Goal: Navigation & Orientation: Find specific page/section

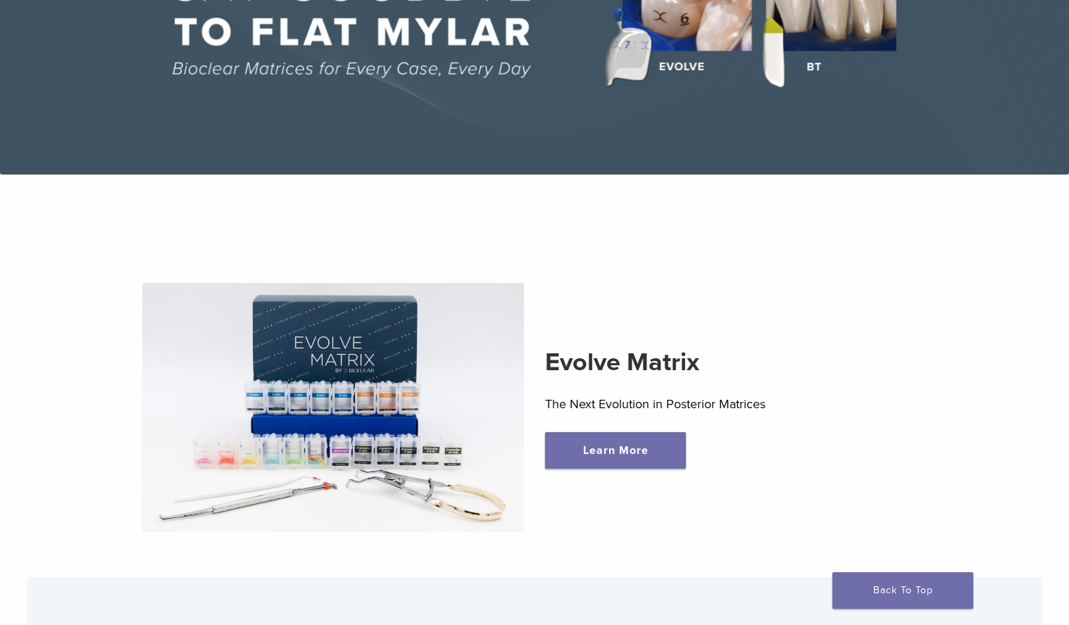
scroll to position [241, 0]
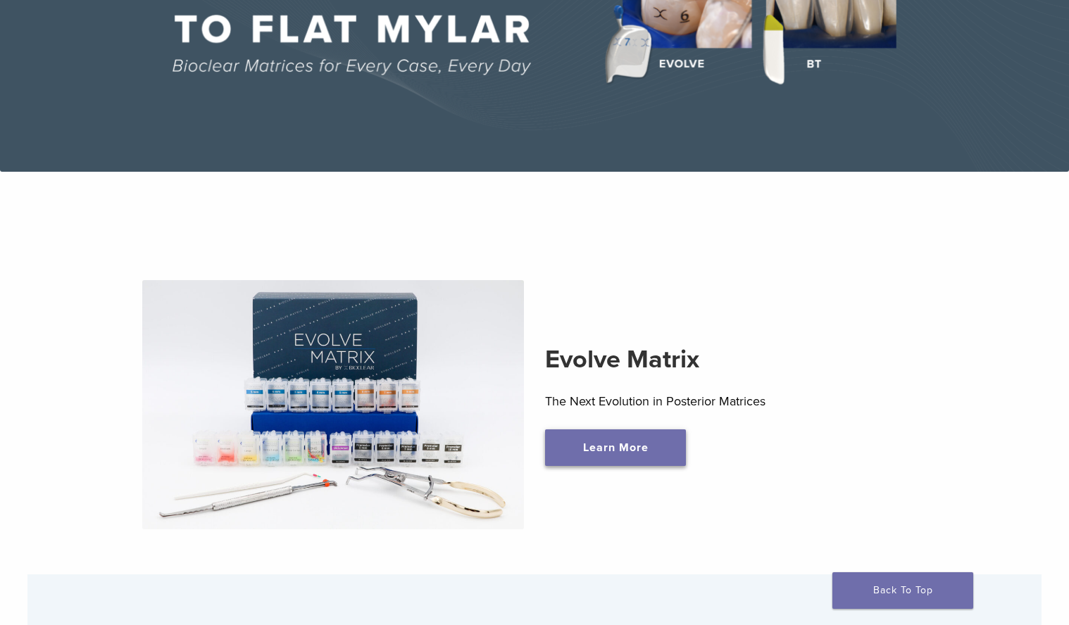
click at [650, 453] on link "Learn More" at bounding box center [615, 447] width 141 height 37
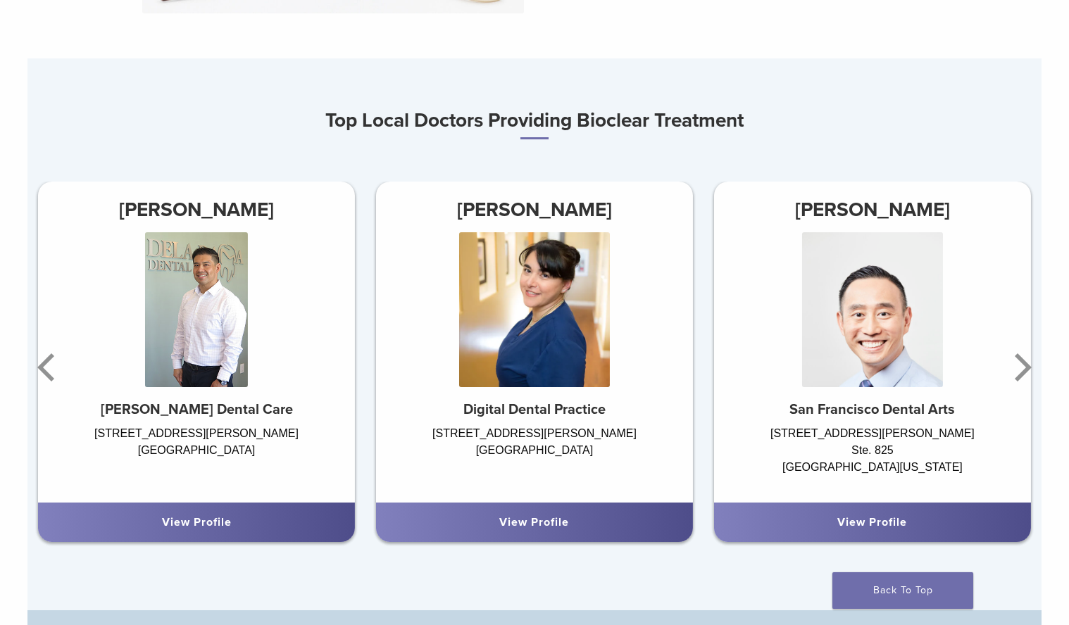
scroll to position [756, 0]
click at [1023, 369] on icon "Next" at bounding box center [1020, 368] width 28 height 84
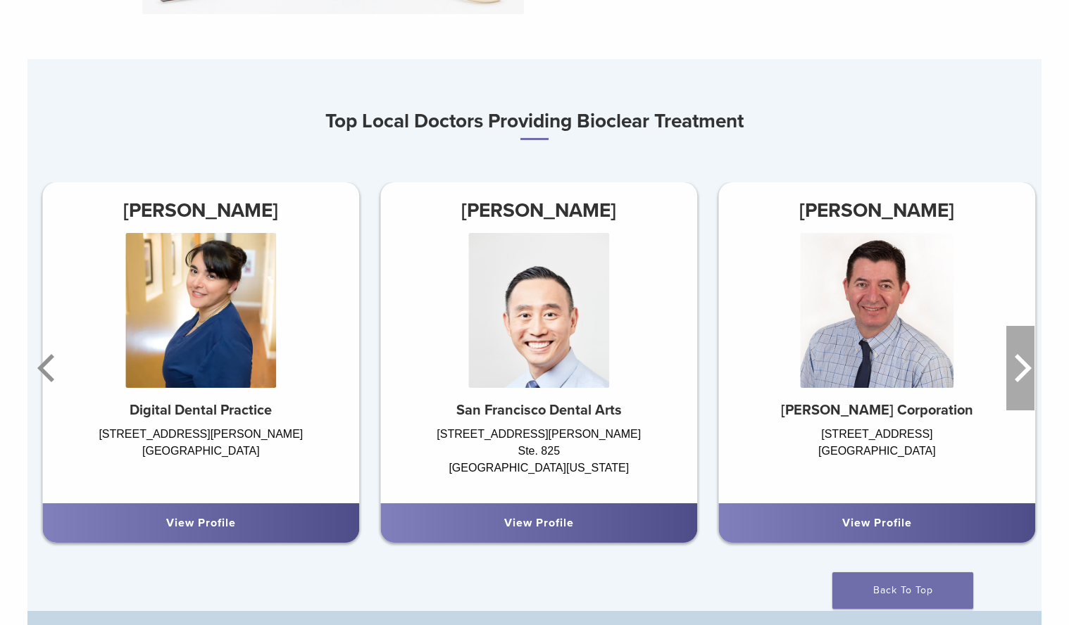
click at [1023, 369] on icon "Next" at bounding box center [1020, 368] width 28 height 84
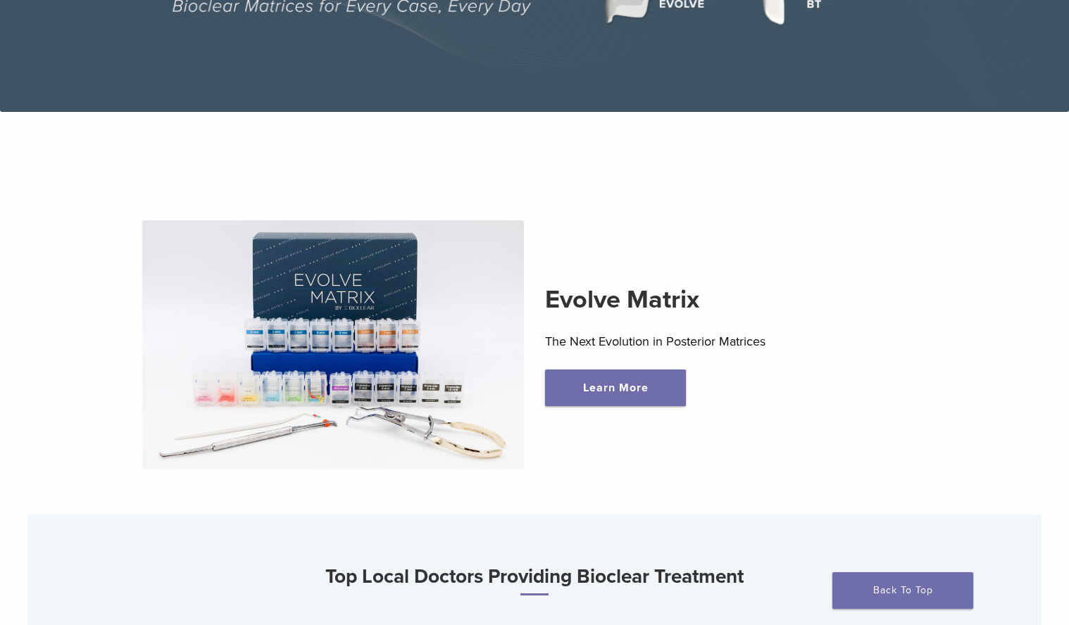
scroll to position [0, 0]
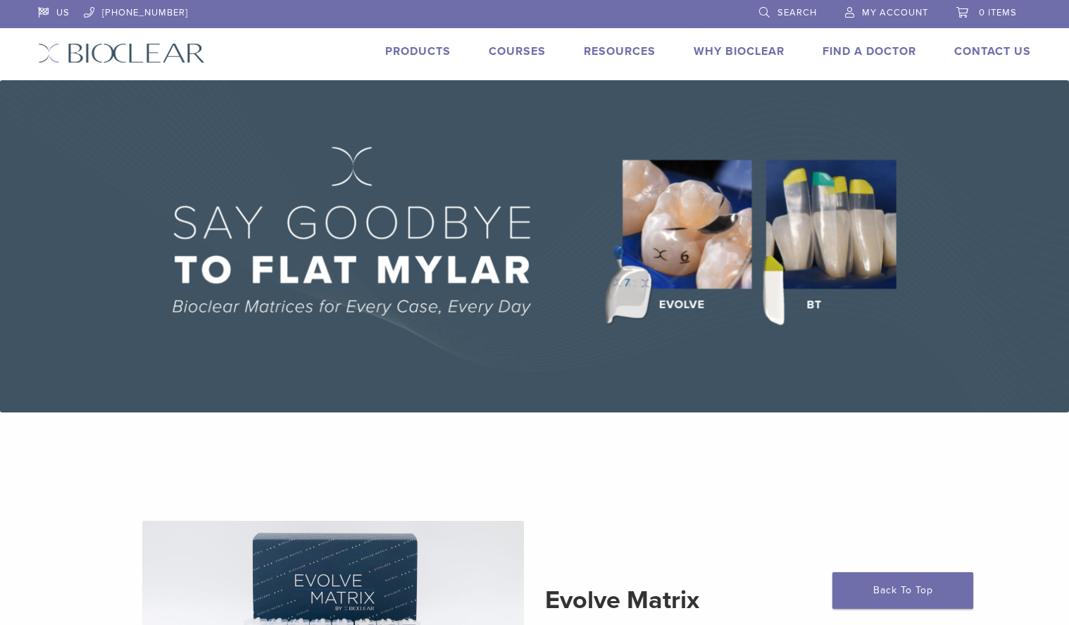
click at [834, 51] on link "Find A Doctor" at bounding box center [869, 51] width 94 height 14
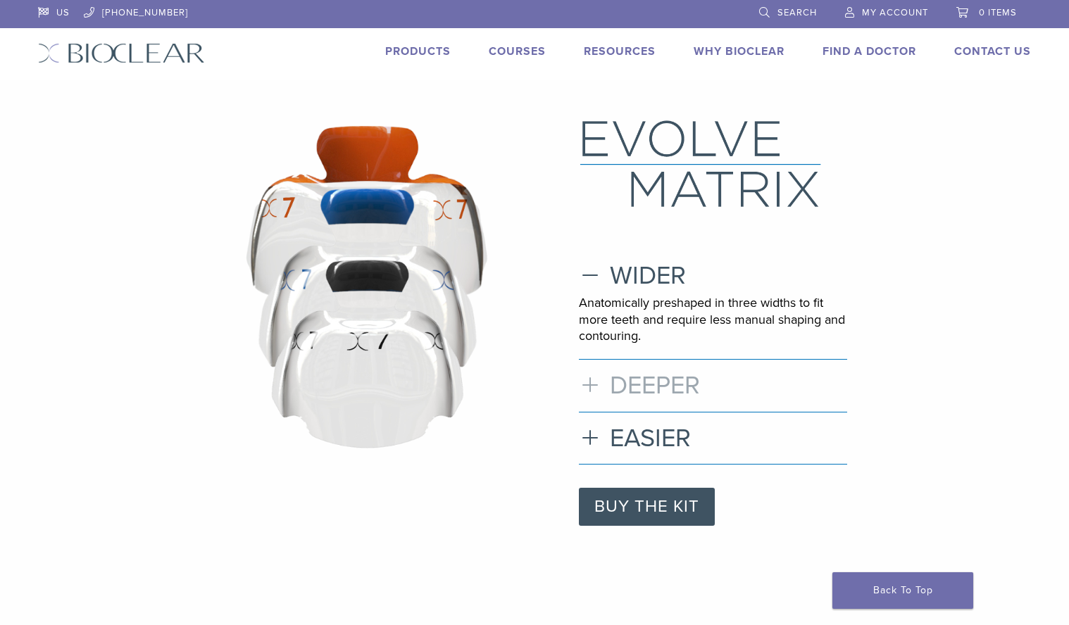
click at [591, 389] on h3 "DEEPER" at bounding box center [713, 385] width 268 height 30
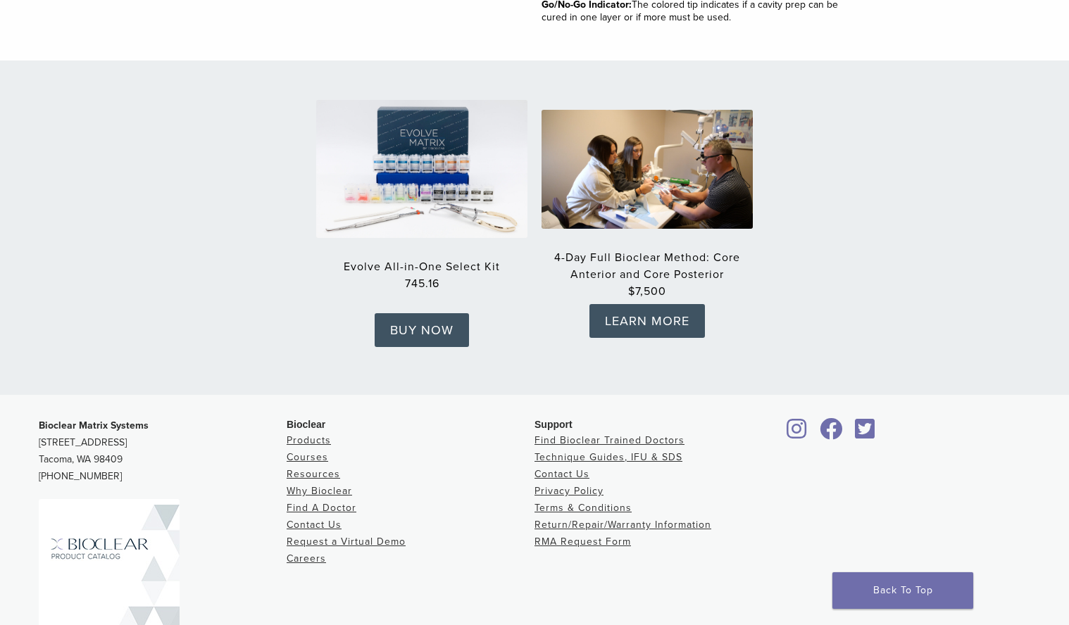
scroll to position [2241, 0]
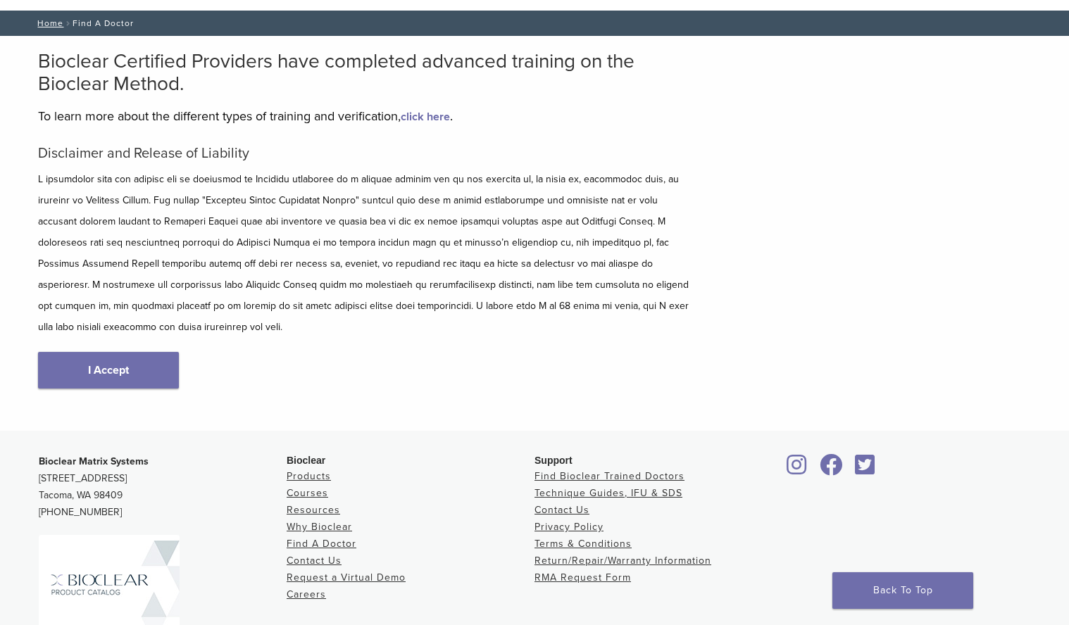
scroll to position [74, 0]
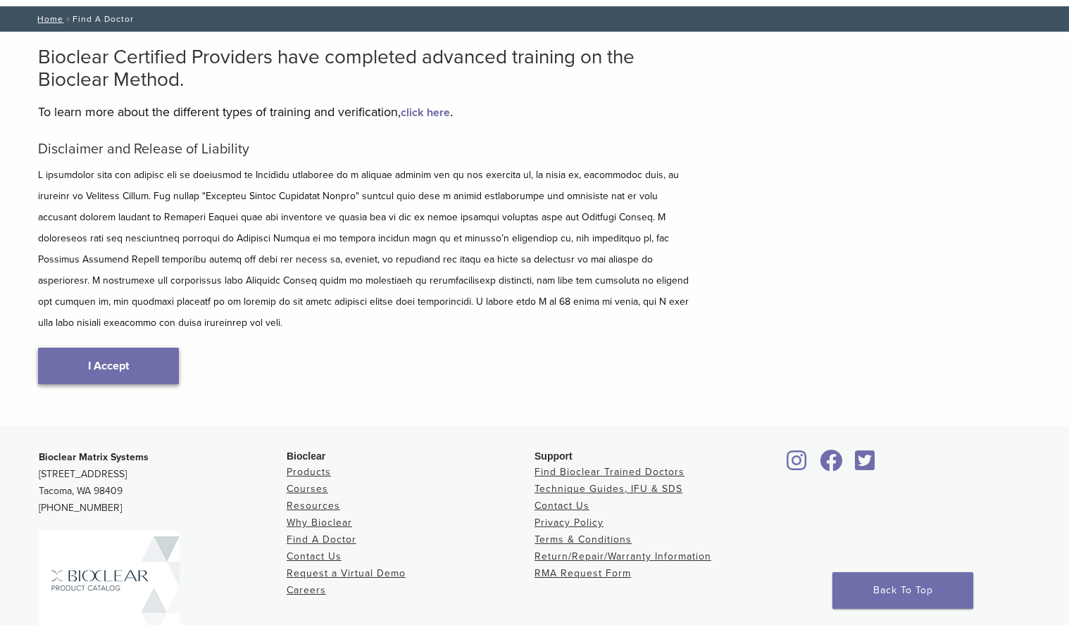
click at [99, 359] on link "I Accept" at bounding box center [108, 366] width 141 height 37
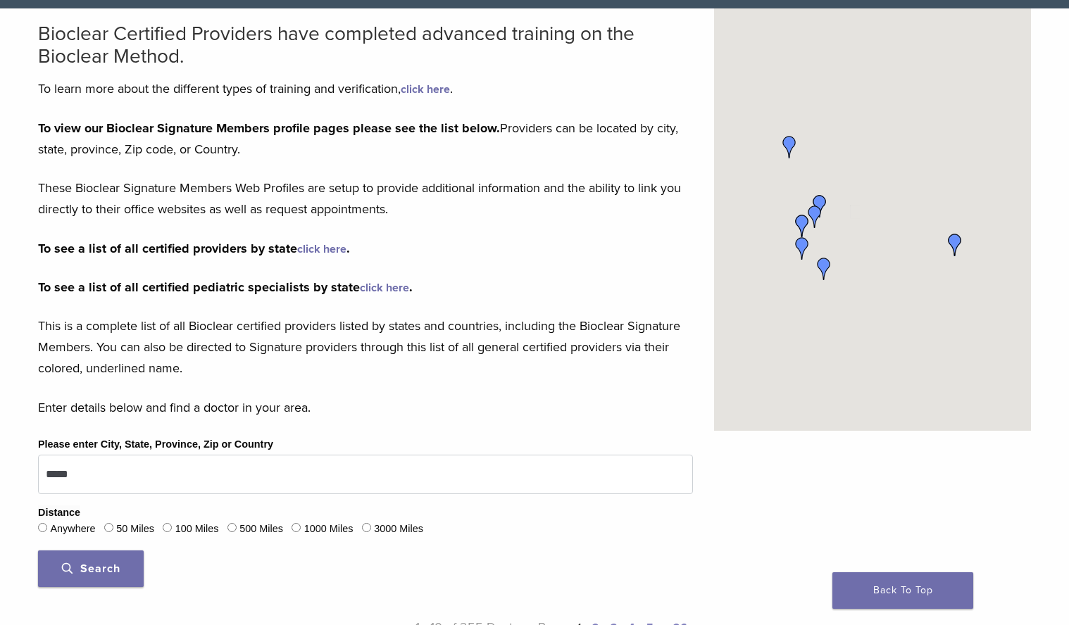
scroll to position [204, 0]
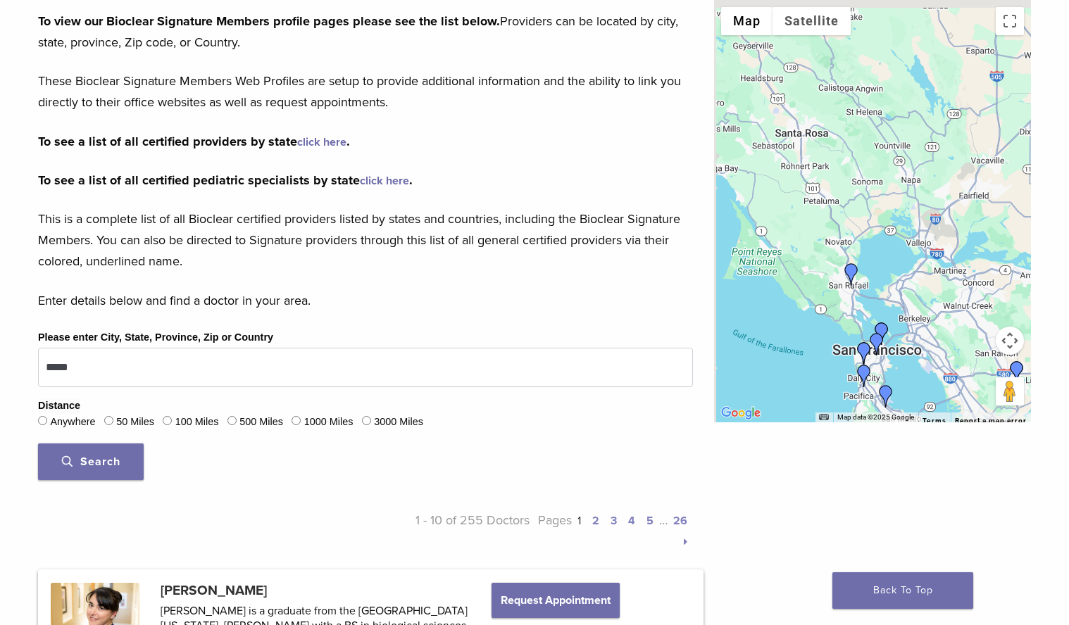
drag, startPoint x: 812, startPoint y: 185, endPoint x: 891, endPoint y: 353, distance: 185.2
click at [890, 352] on div at bounding box center [872, 211] width 317 height 422
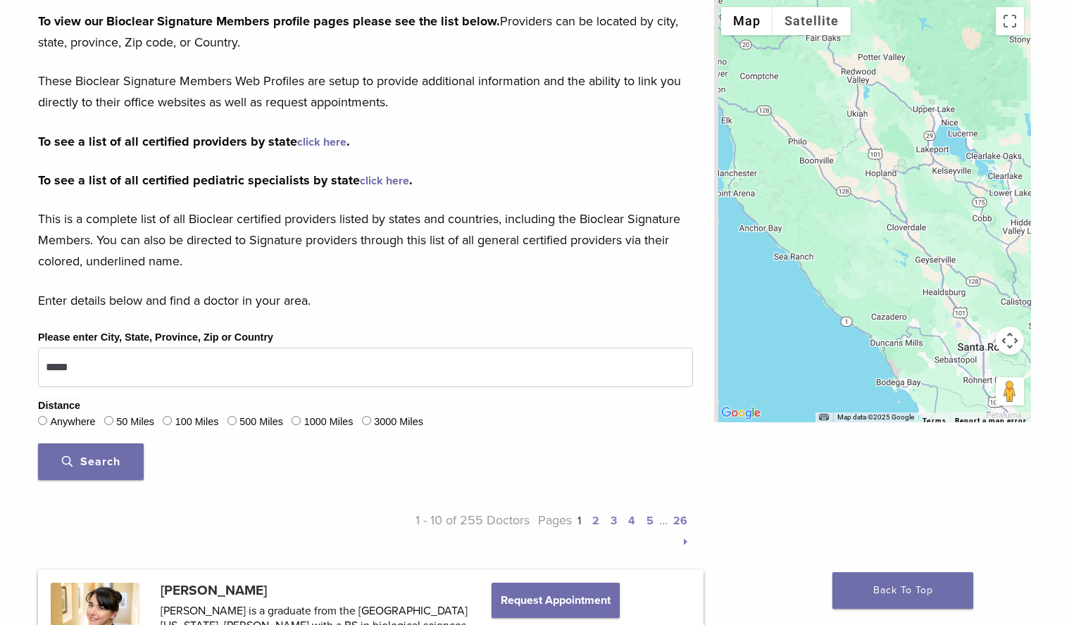
drag, startPoint x: 795, startPoint y: 232, endPoint x: 922, endPoint y: 297, distance: 142.3
click at [922, 297] on div at bounding box center [872, 211] width 317 height 422
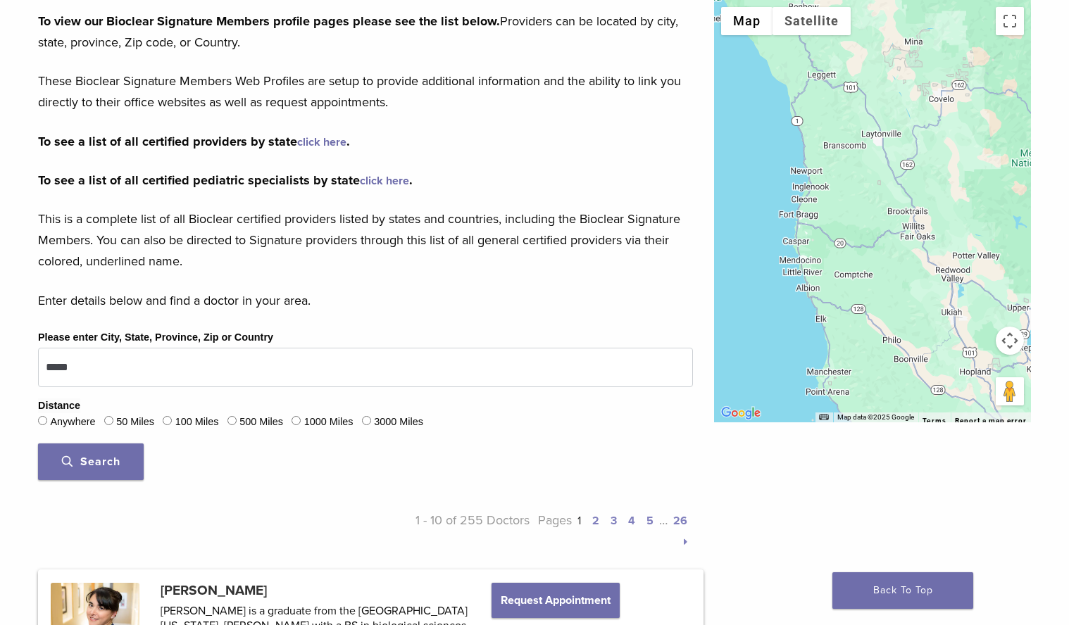
drag, startPoint x: 827, startPoint y: 95, endPoint x: 921, endPoint y: 295, distance: 221.1
click at [921, 295] on div at bounding box center [872, 211] width 317 height 422
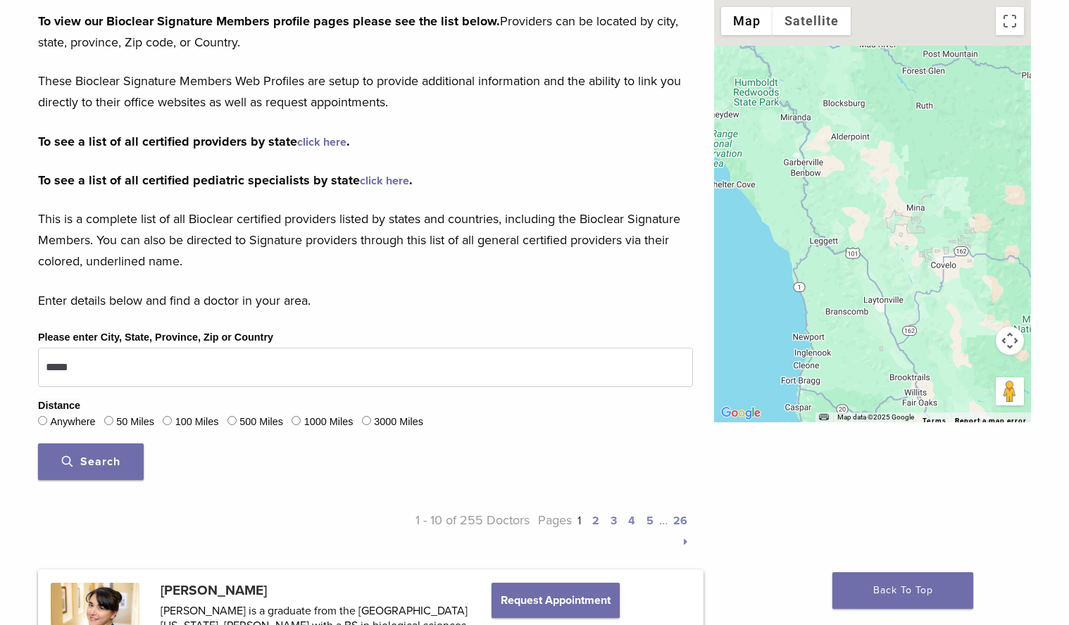
drag, startPoint x: 858, startPoint y: 174, endPoint x: 869, endPoint y: 397, distance: 223.4
click at [869, 397] on div at bounding box center [872, 211] width 317 height 422
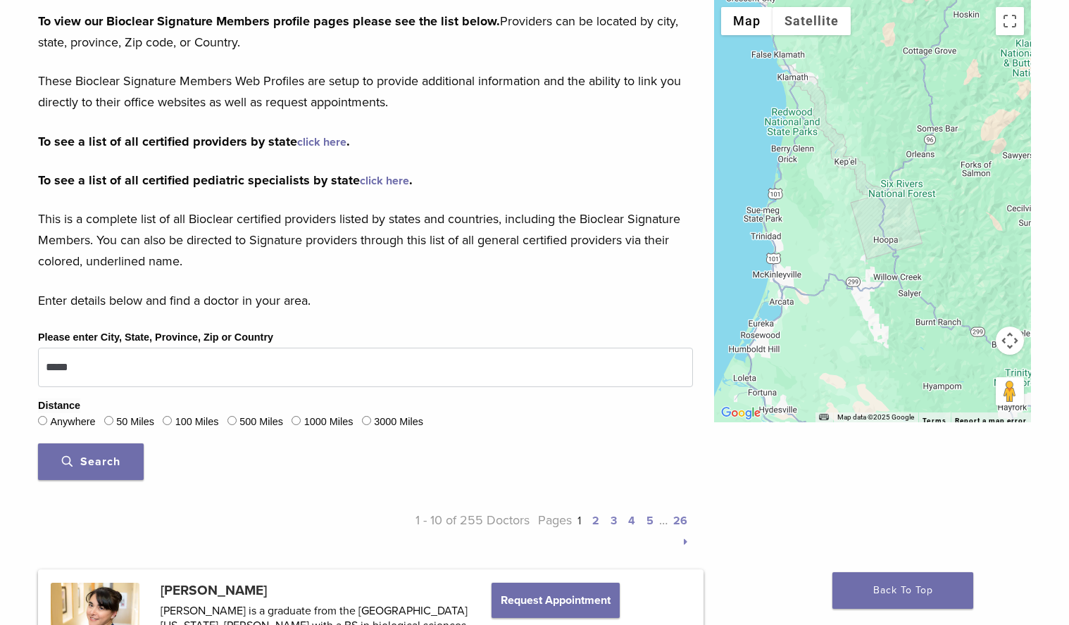
drag, startPoint x: 795, startPoint y: 181, endPoint x: 817, endPoint y: 412, distance: 232.0
click at [817, 412] on div at bounding box center [872, 211] width 317 height 422
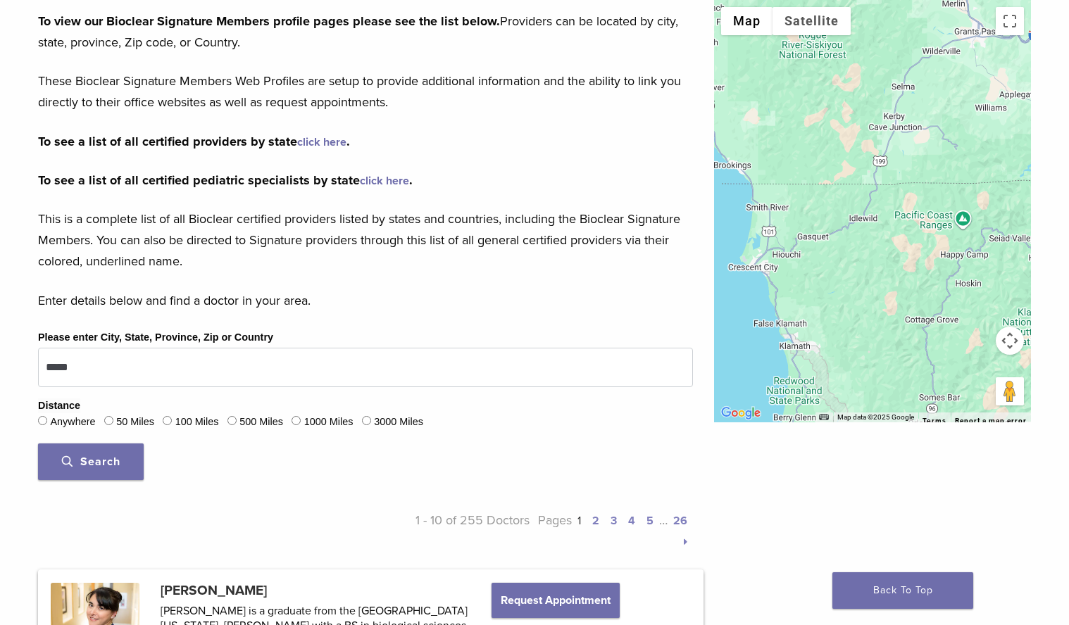
drag, startPoint x: 808, startPoint y: 108, endPoint x: 810, endPoint y: 387, distance: 279.5
click at [810, 387] on div at bounding box center [872, 211] width 317 height 422
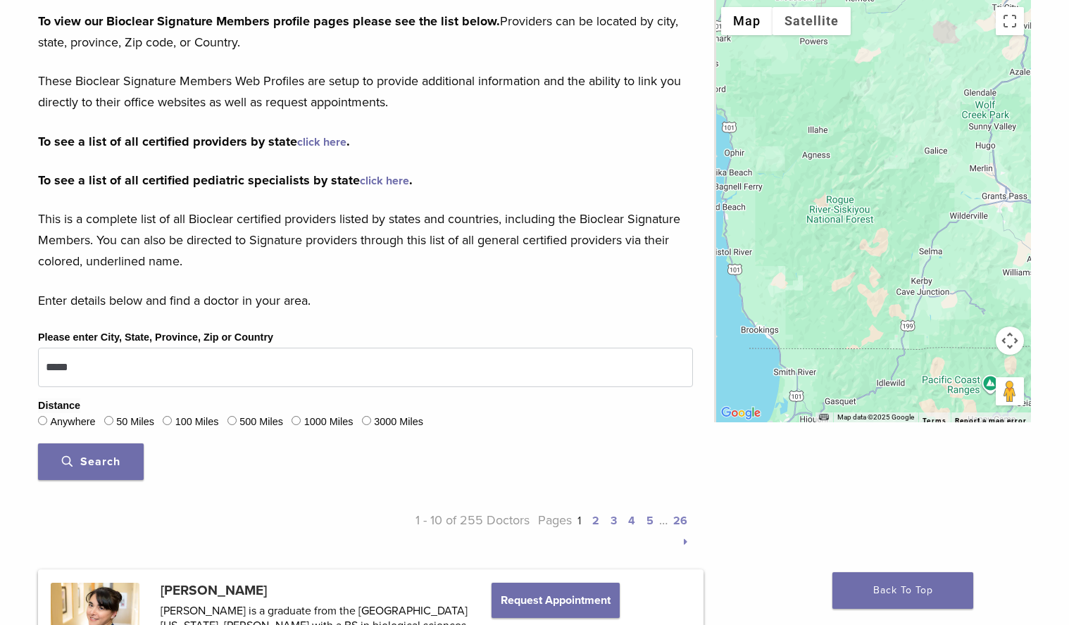
drag, startPoint x: 808, startPoint y: 144, endPoint x: 839, endPoint y: 316, distance: 174.4
click at [839, 316] on div at bounding box center [872, 211] width 317 height 422
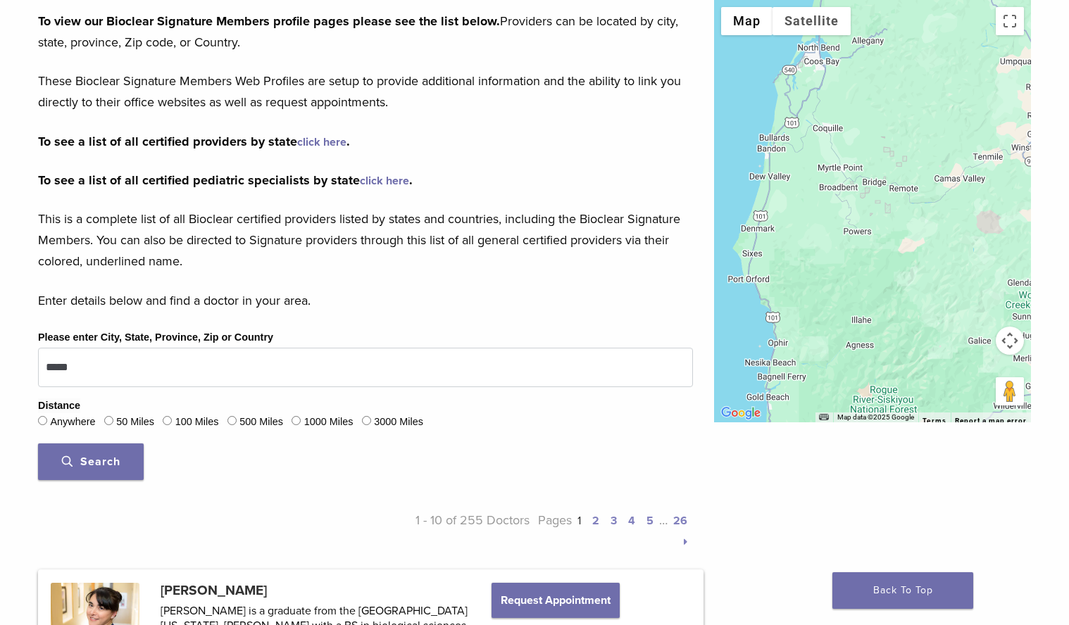
drag, startPoint x: 794, startPoint y: 141, endPoint x: 846, endPoint y: 353, distance: 218.2
click at [846, 354] on div at bounding box center [872, 211] width 317 height 422
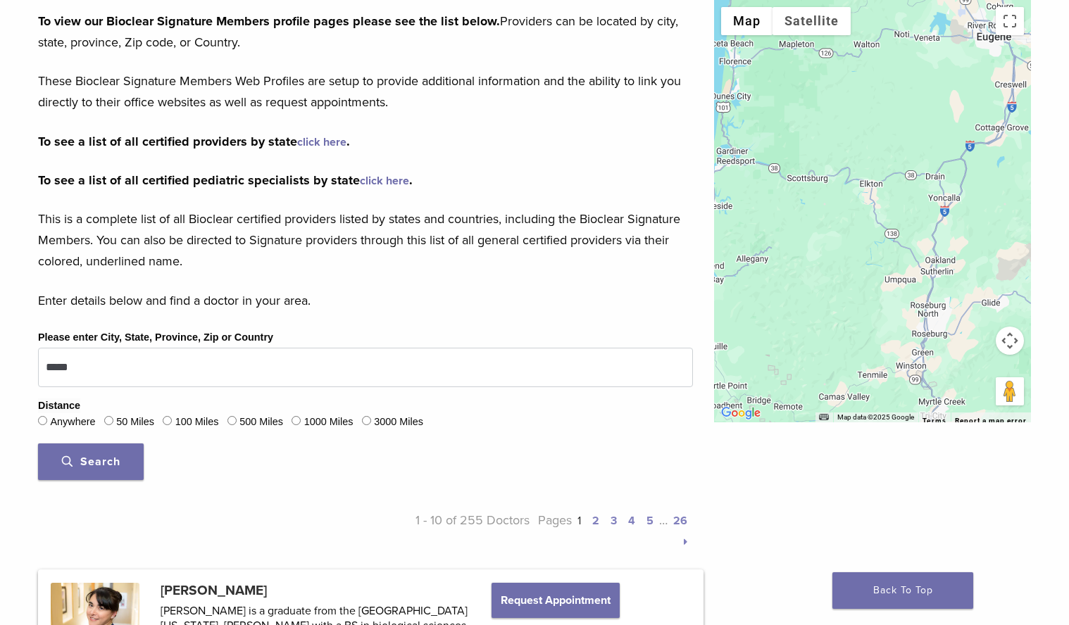
drag, startPoint x: 850, startPoint y: 137, endPoint x: 722, endPoint y: 324, distance: 226.3
click at [722, 324] on div at bounding box center [872, 211] width 317 height 422
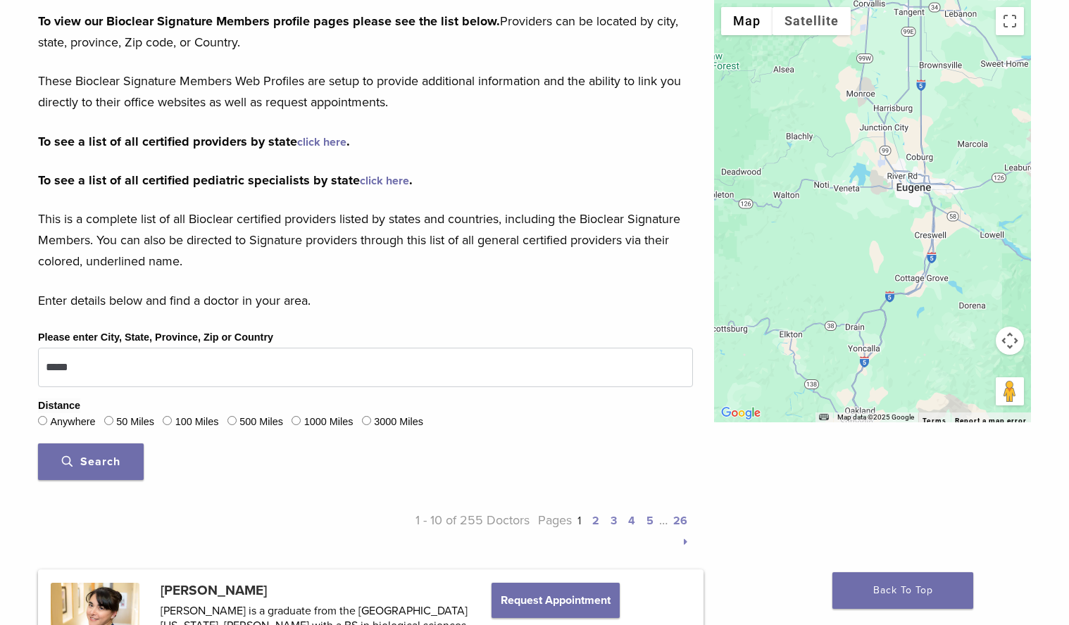
drag, startPoint x: 853, startPoint y: 165, endPoint x: 770, endPoint y: 317, distance: 172.3
click at [770, 317] on div at bounding box center [872, 211] width 317 height 422
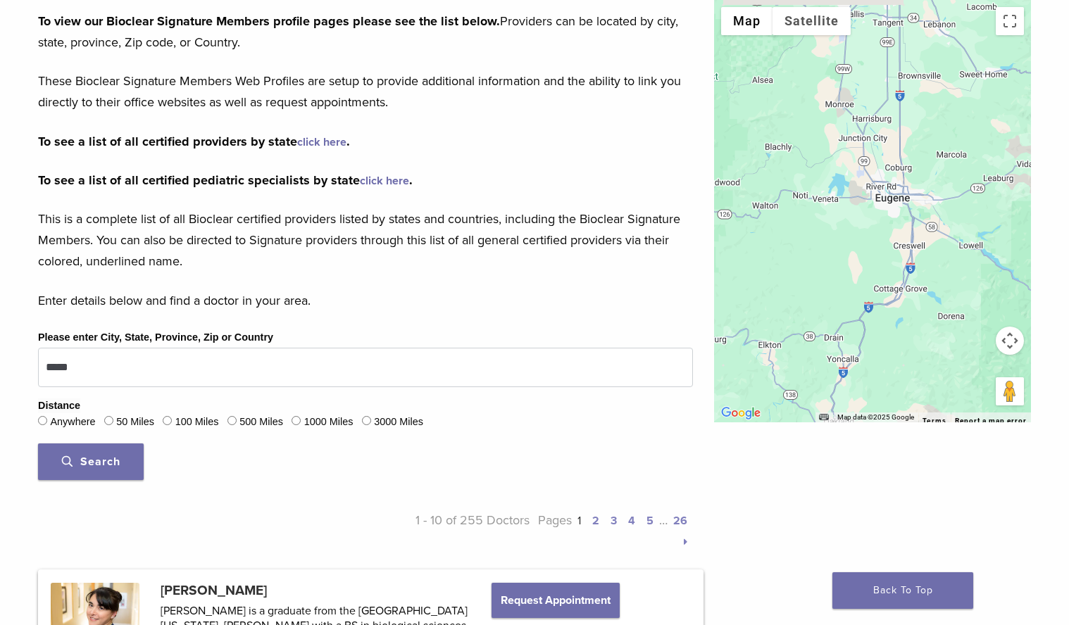
drag, startPoint x: 955, startPoint y: 247, endPoint x: 931, endPoint y: 258, distance: 25.5
click at [931, 258] on div at bounding box center [872, 211] width 317 height 422
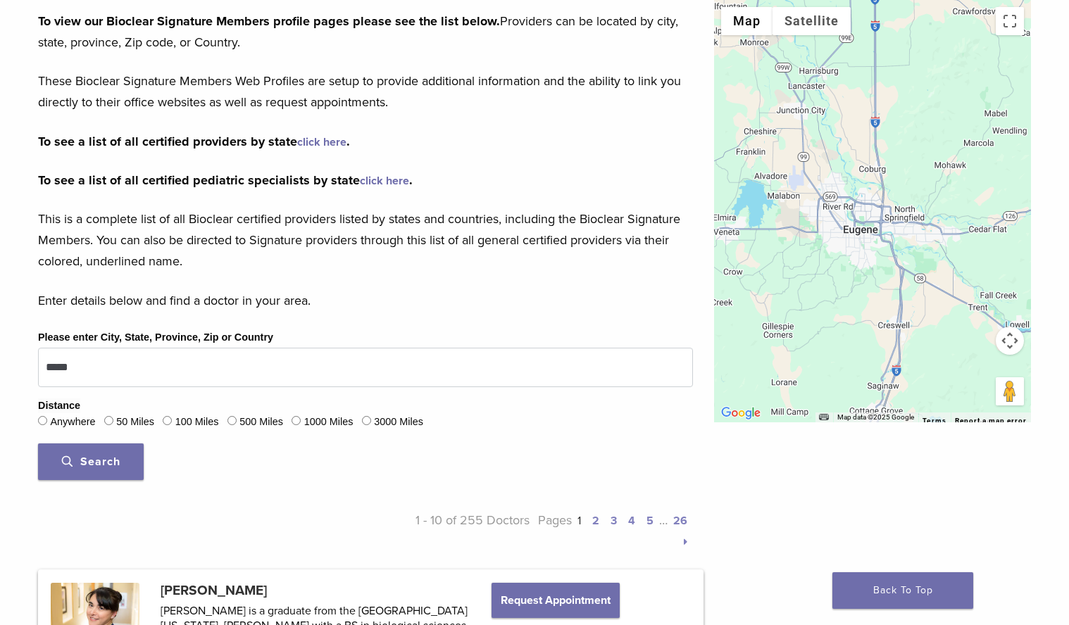
drag, startPoint x: 923, startPoint y: 126, endPoint x: 925, endPoint y: 56, distance: 70.4
click at [925, 56] on div at bounding box center [872, 211] width 317 height 422
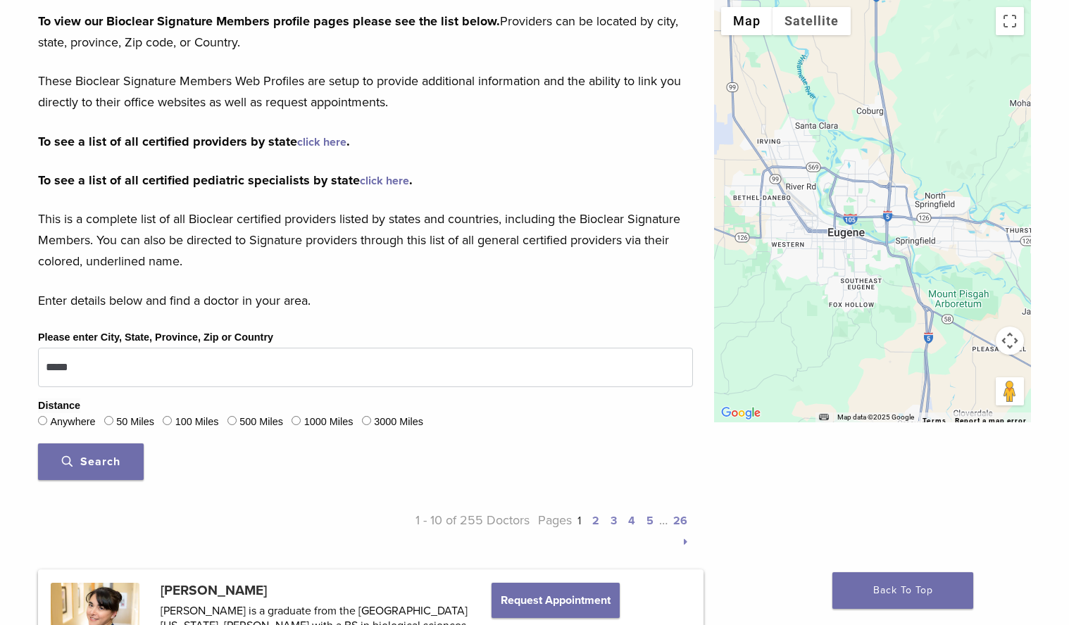
drag, startPoint x: 863, startPoint y: 284, endPoint x: 863, endPoint y: 259, distance: 25.3
click at [863, 259] on div at bounding box center [872, 211] width 317 height 422
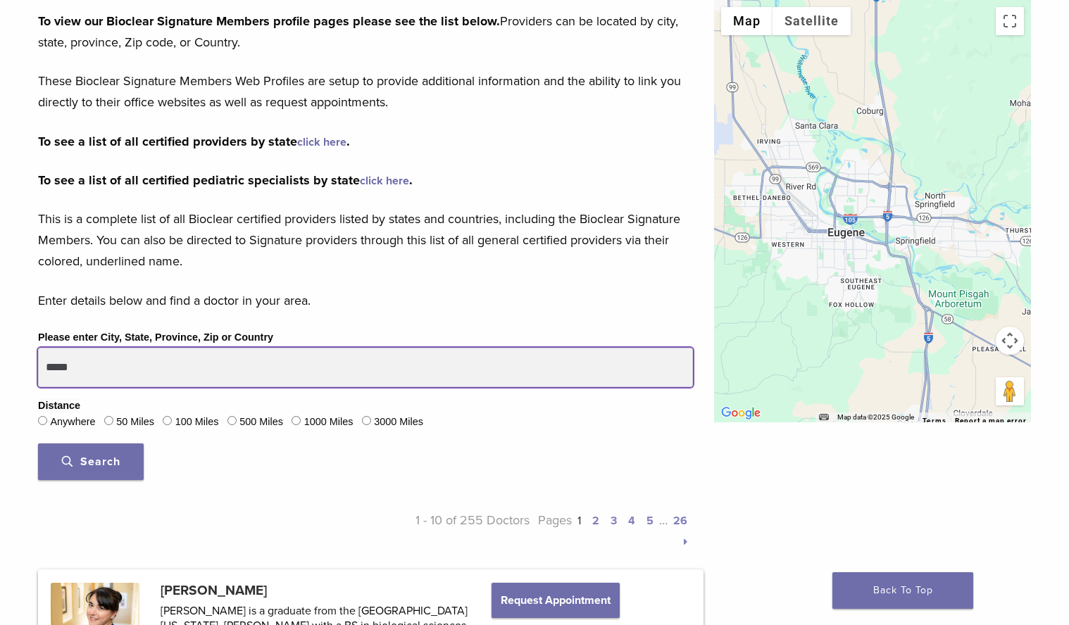
drag, startPoint x: 356, startPoint y: 371, endPoint x: -53, endPoint y: 328, distance: 411.3
type input "*****"
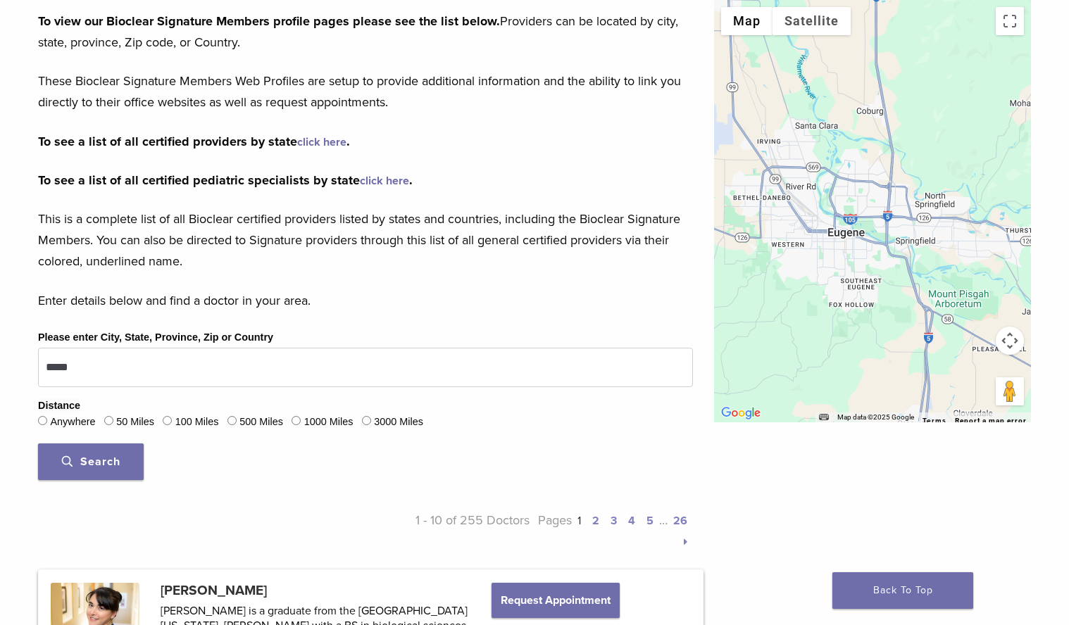
click at [82, 465] on span "Search" at bounding box center [91, 462] width 58 height 14
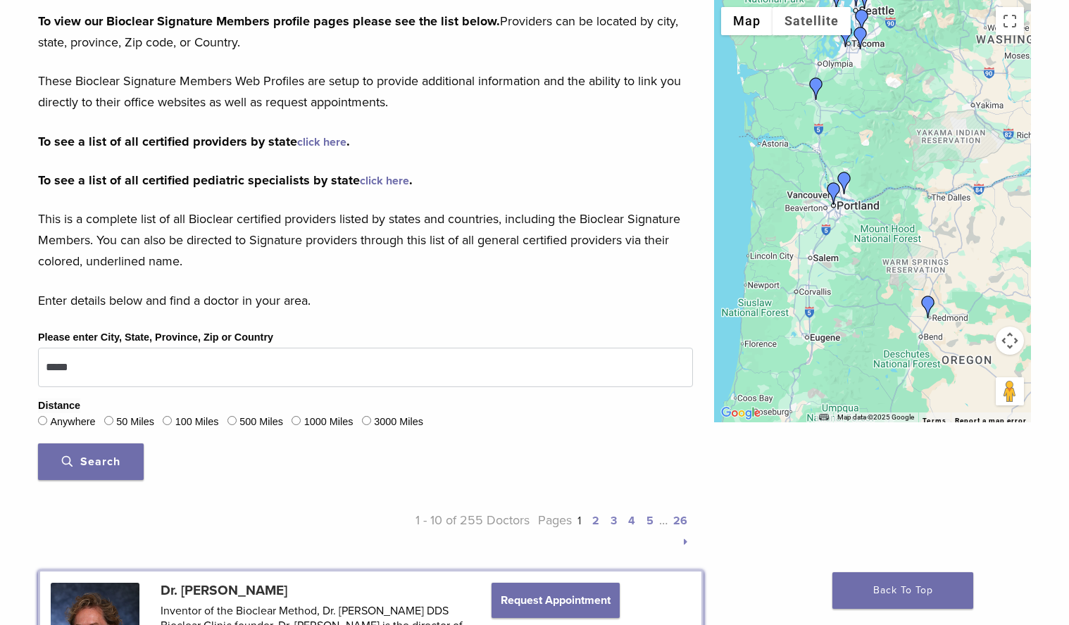
drag, startPoint x: 851, startPoint y: 289, endPoint x: 851, endPoint y: 229, distance: 59.8
click at [851, 229] on div at bounding box center [872, 211] width 317 height 422
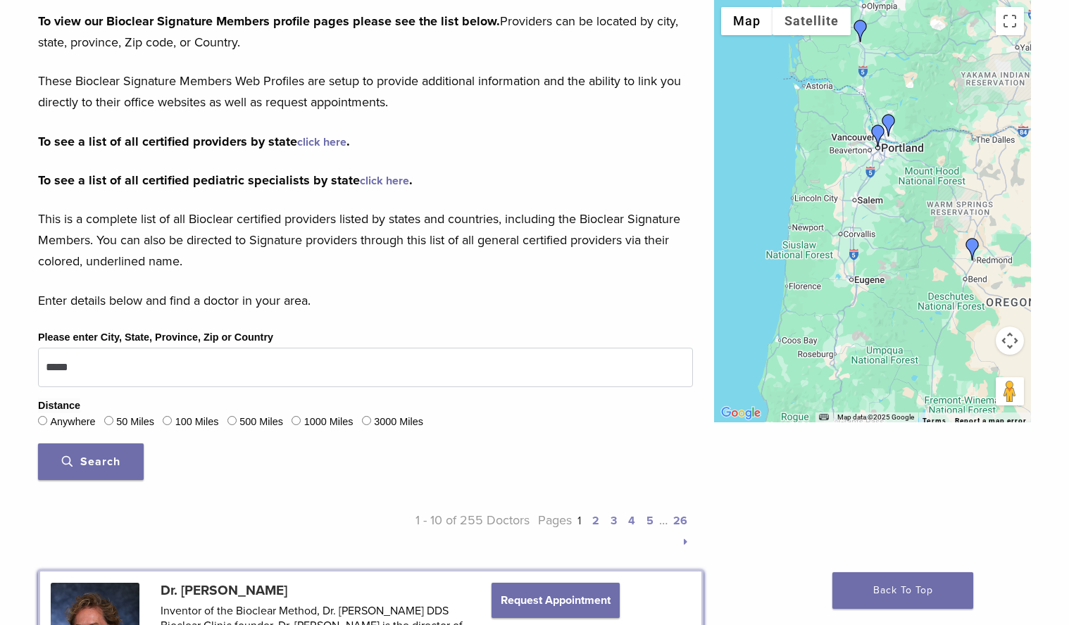
drag, startPoint x: 914, startPoint y: 261, endPoint x: 958, endPoint y: 201, distance: 74.6
click at [958, 201] on div at bounding box center [872, 211] width 317 height 422
click at [977, 255] on img "Dr. Scott Rooker" at bounding box center [972, 249] width 23 height 23
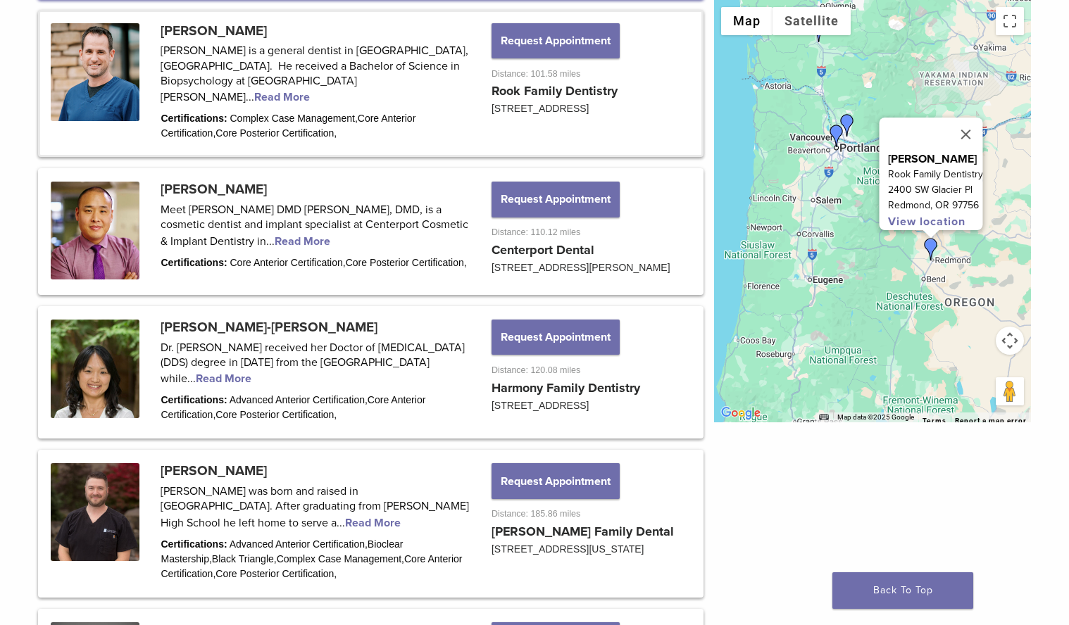
scroll to position [932, 0]
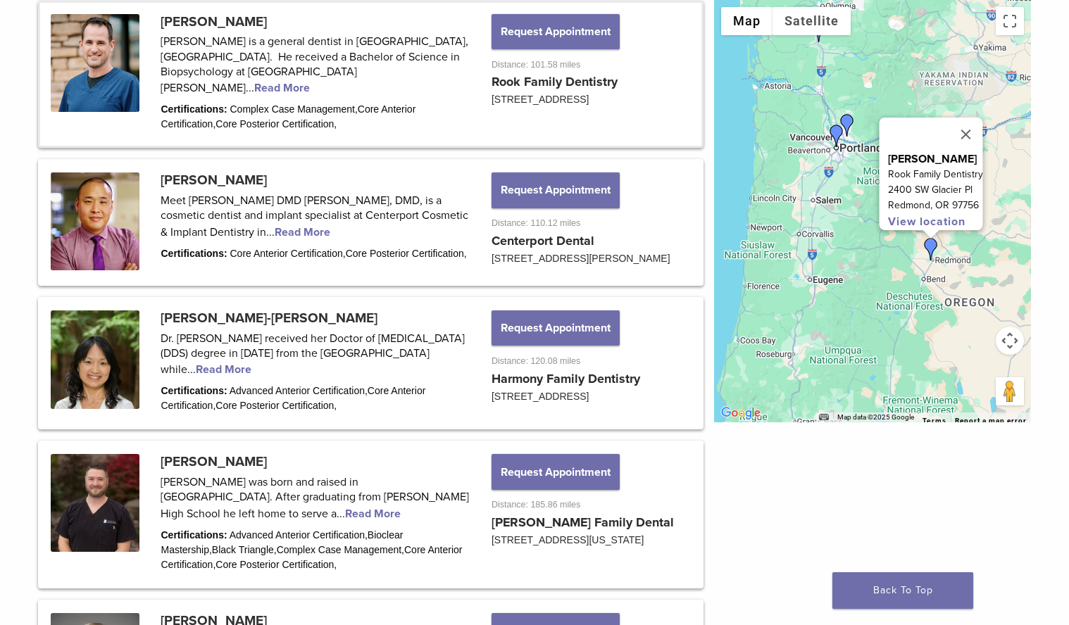
click at [841, 134] on img "Benjamin Wang" at bounding box center [836, 136] width 23 height 23
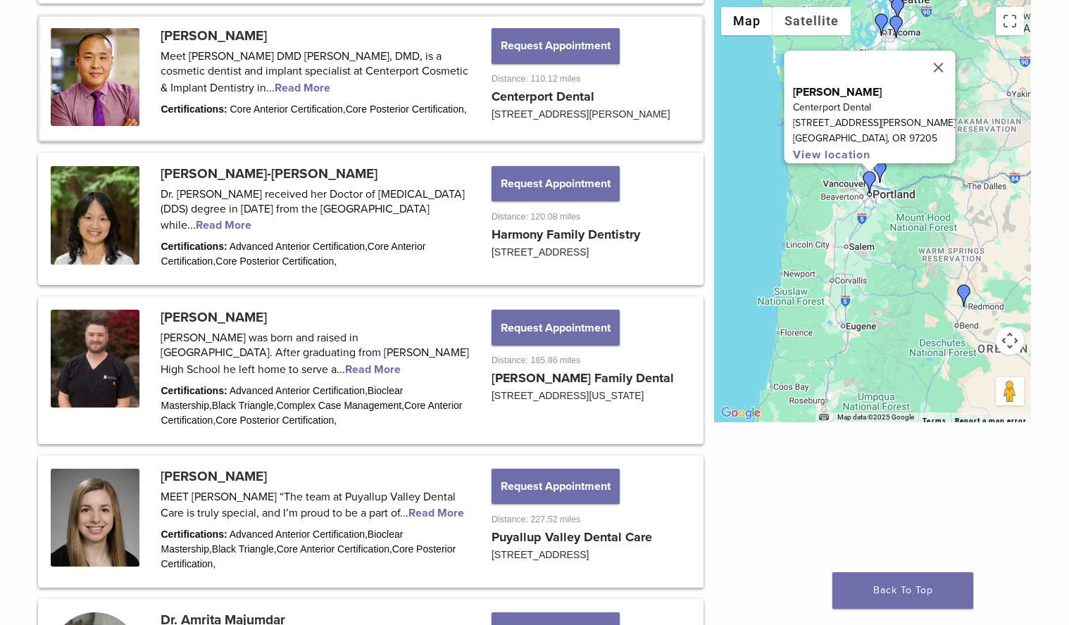
scroll to position [1077, 0]
click at [878, 165] on img "Dr. Julie Chung-Ah Jang" at bounding box center [880, 172] width 23 height 23
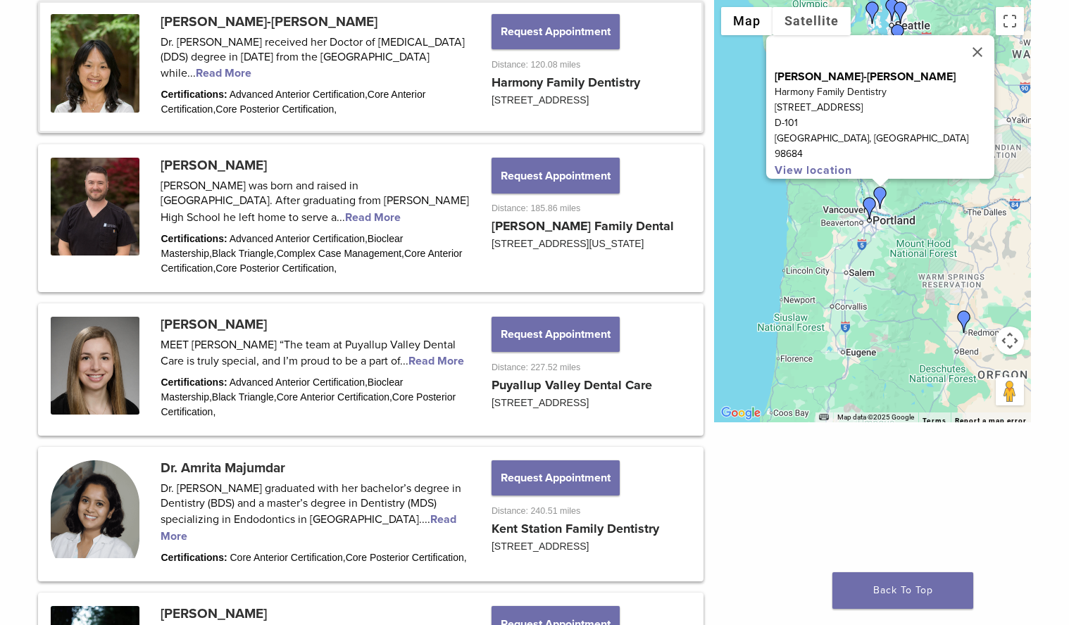
scroll to position [1229, 0]
click at [961, 318] on img "Dr. Scott Rooker" at bounding box center [964, 321] width 23 height 23
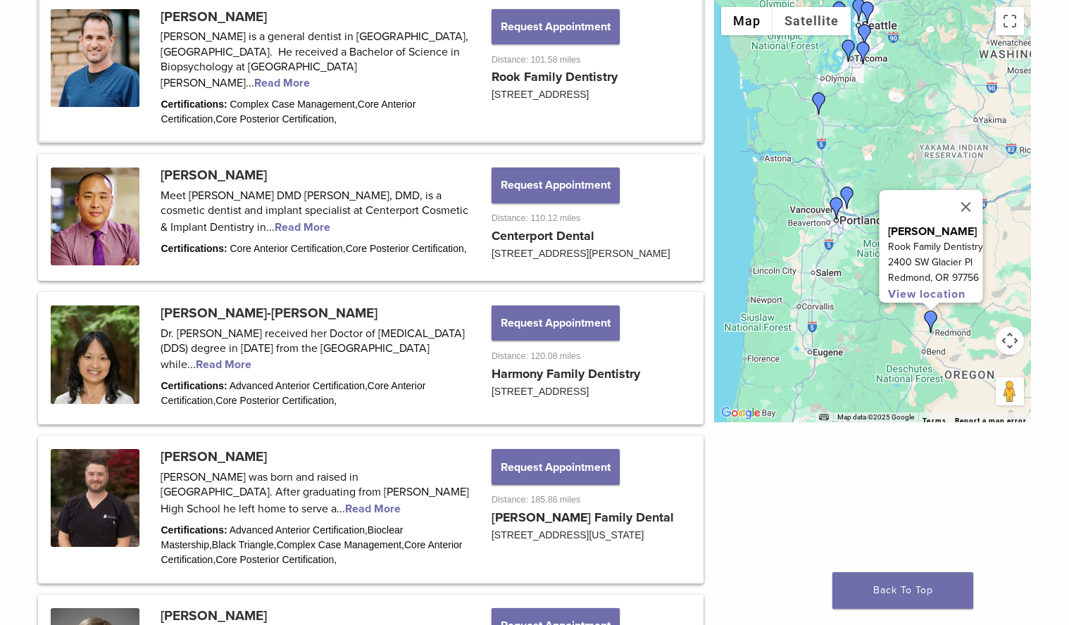
scroll to position [932, 0]
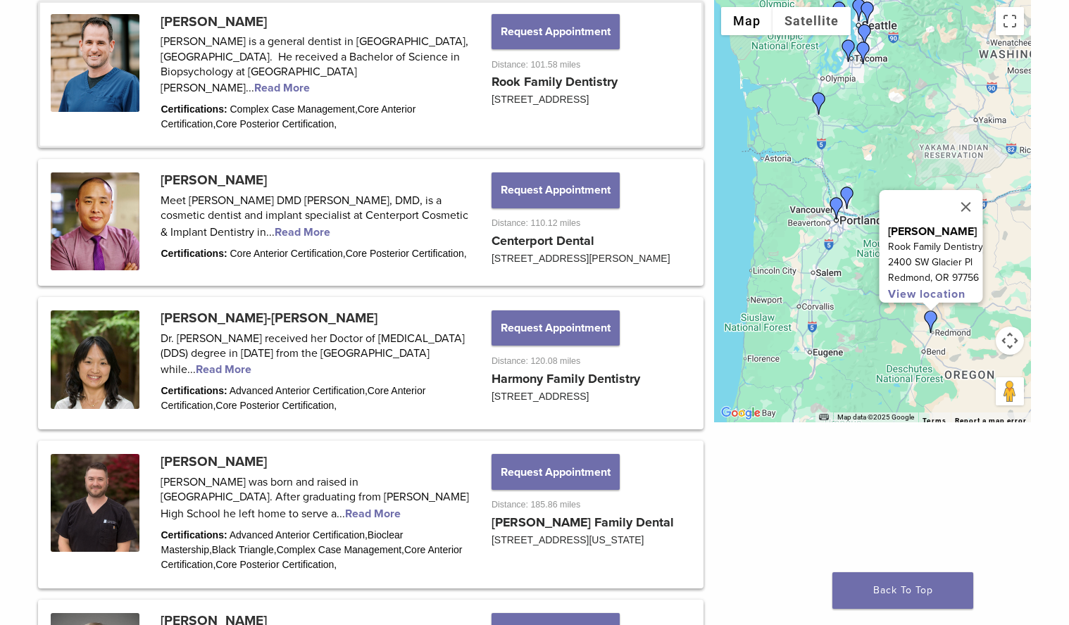
click at [58, 23] on link at bounding box center [370, 75] width 661 height 144
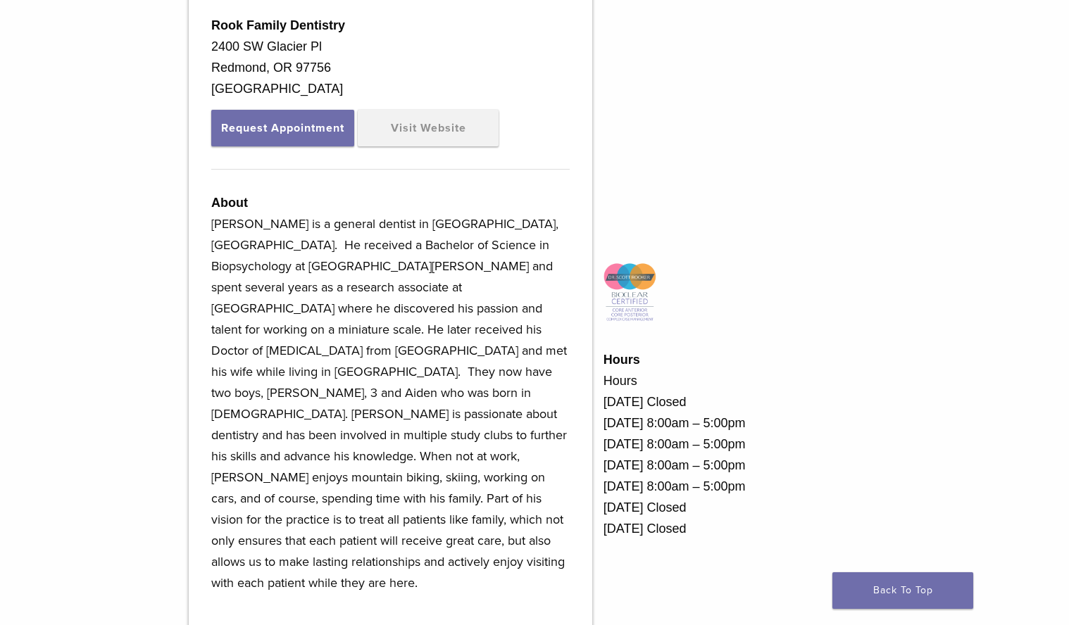
scroll to position [427, 0]
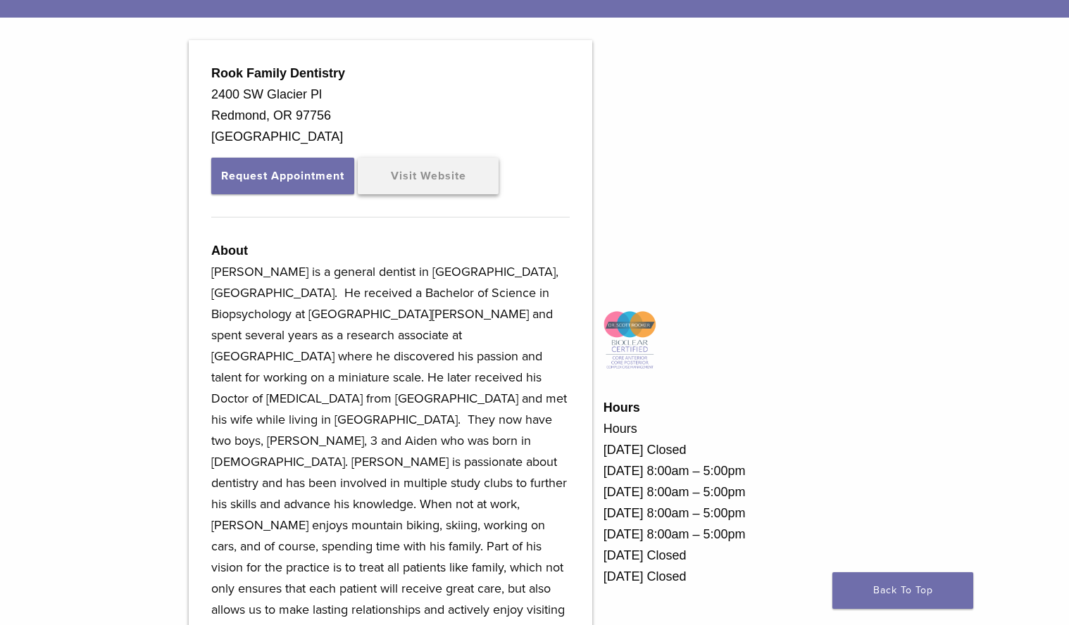
click at [401, 173] on link "Visit Website" at bounding box center [428, 176] width 141 height 37
